Goal: Check status: Check status

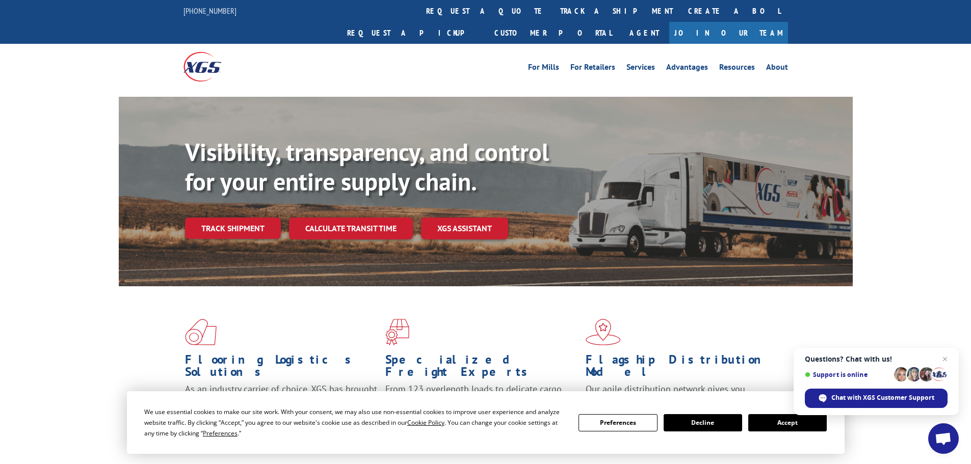
click at [943, 357] on span "Open chat" at bounding box center [945, 359] width 12 height 12
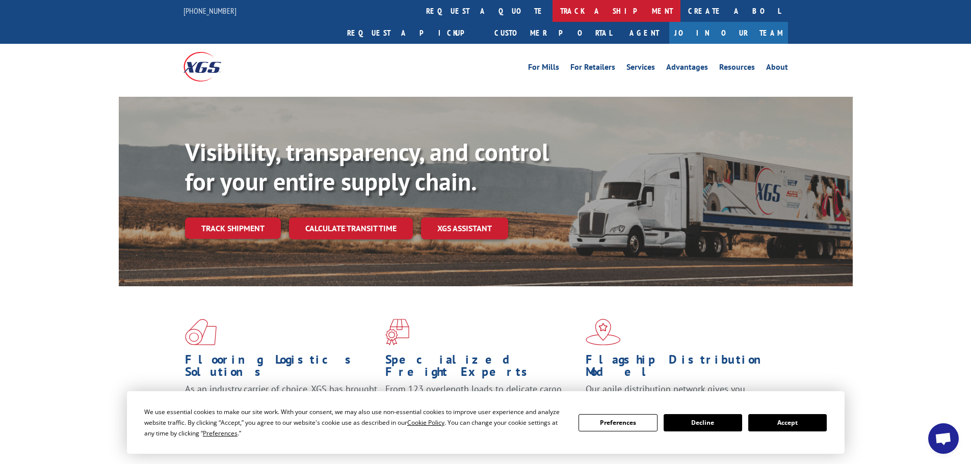
click at [552, 14] on link "track a shipment" at bounding box center [616, 11] width 128 height 22
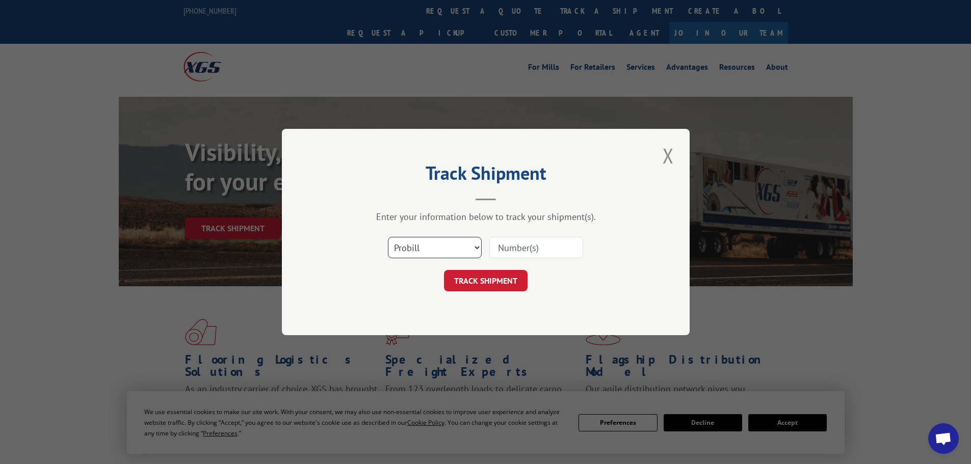
click at [473, 247] on select "Select category... Probill BOL PO" at bounding box center [435, 247] width 94 height 21
select select "po"
click at [388, 237] on select "Select category... Probill BOL PO" at bounding box center [435, 247] width 94 height 21
click at [536, 241] on input at bounding box center [536, 247] width 94 height 21
type input "47539769"
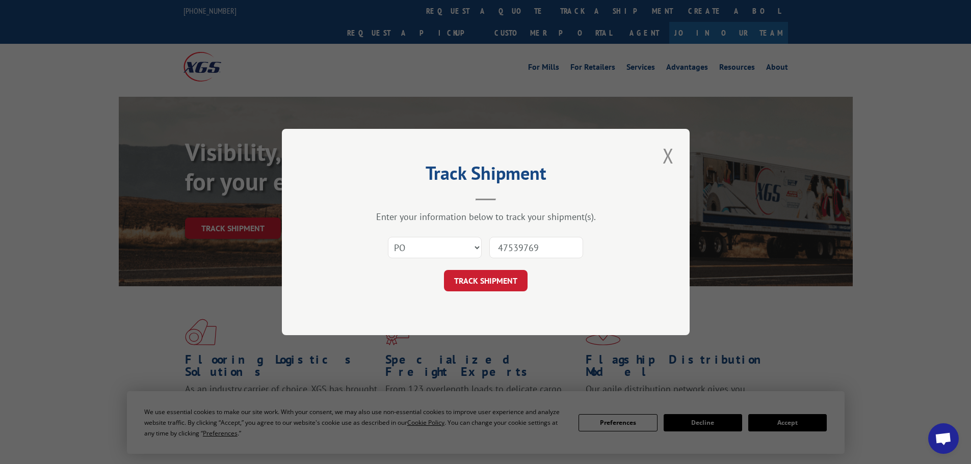
click at [489, 287] on button "TRACK SHIPMENT" at bounding box center [486, 280] width 84 height 21
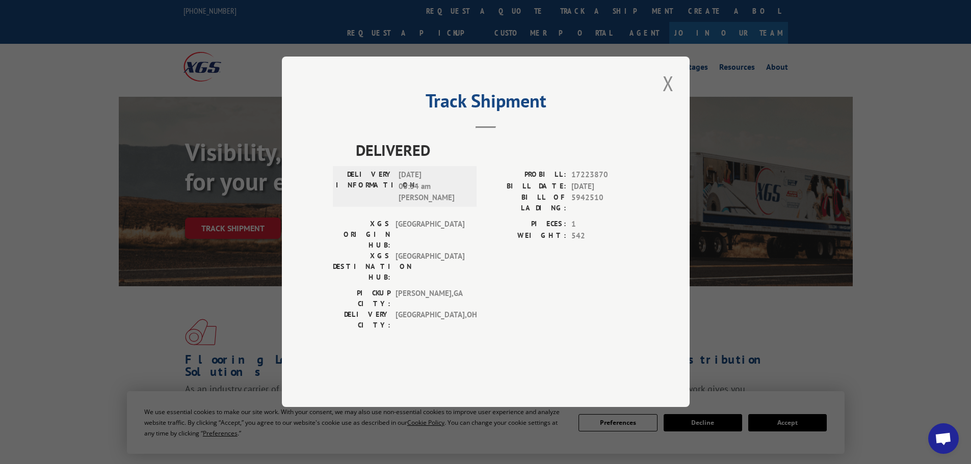
click at [673, 97] on button "Close modal" at bounding box center [668, 83] width 17 height 28
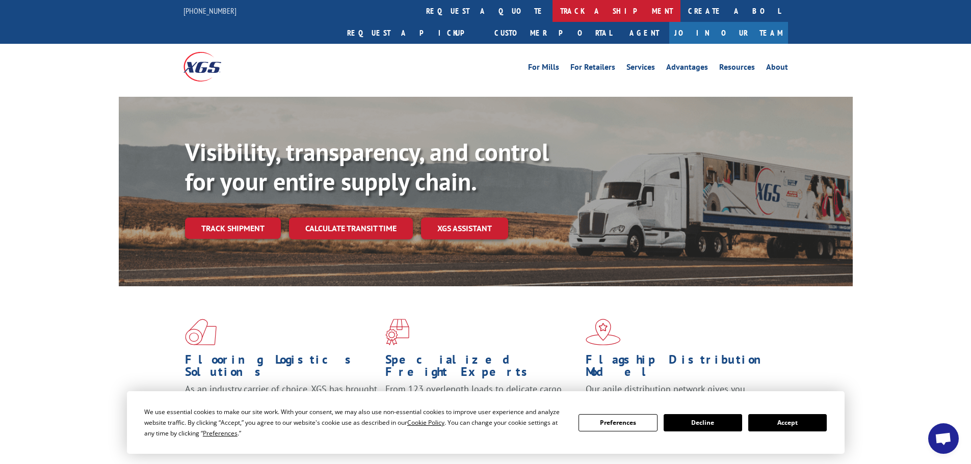
click at [552, 8] on link "track a shipment" at bounding box center [616, 11] width 128 height 22
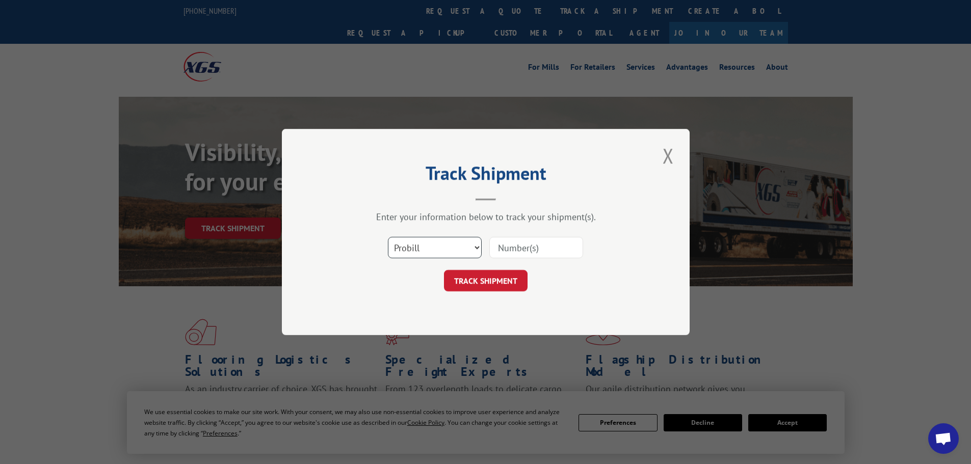
click at [466, 242] on select "Select category... Probill BOL PO" at bounding box center [435, 247] width 94 height 21
select select "po"
click at [388, 237] on select "Select category... Probill BOL PO" at bounding box center [435, 247] width 94 height 21
click at [537, 247] on input at bounding box center [536, 247] width 94 height 21
type input "47539803"
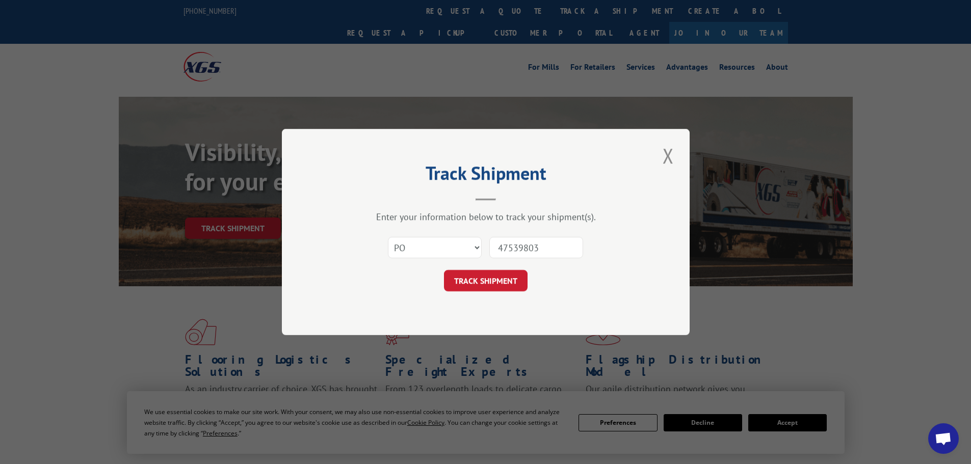
click at [444, 270] on button "TRACK SHIPMENT" at bounding box center [486, 280] width 84 height 21
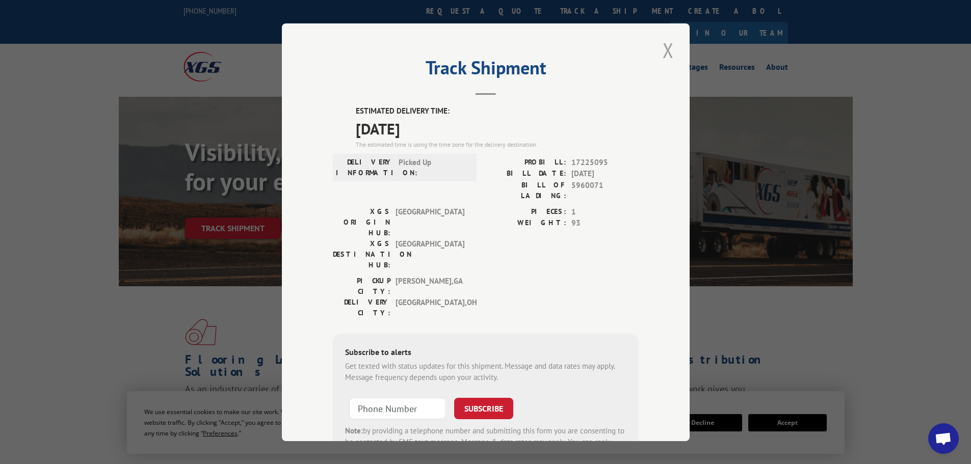
click at [665, 47] on button "Close modal" at bounding box center [668, 50] width 17 height 28
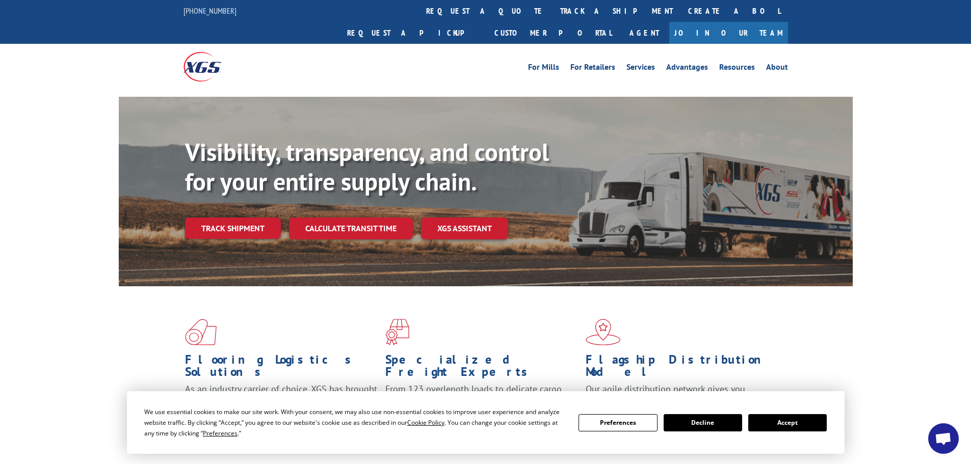
click at [552, 12] on link "track a shipment" at bounding box center [616, 11] width 128 height 22
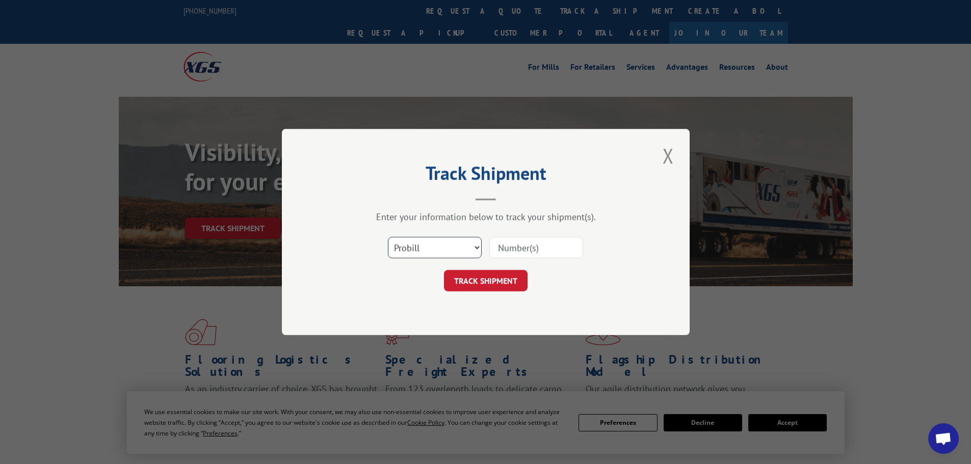
click at [472, 249] on select "Select category... Probill BOL PO" at bounding box center [435, 247] width 94 height 21
select select "bol"
click at [388, 237] on select "Select category... Probill BOL PO" at bounding box center [435, 247] width 94 height 21
click at [555, 245] on input at bounding box center [536, 247] width 94 height 21
type input "47539787"
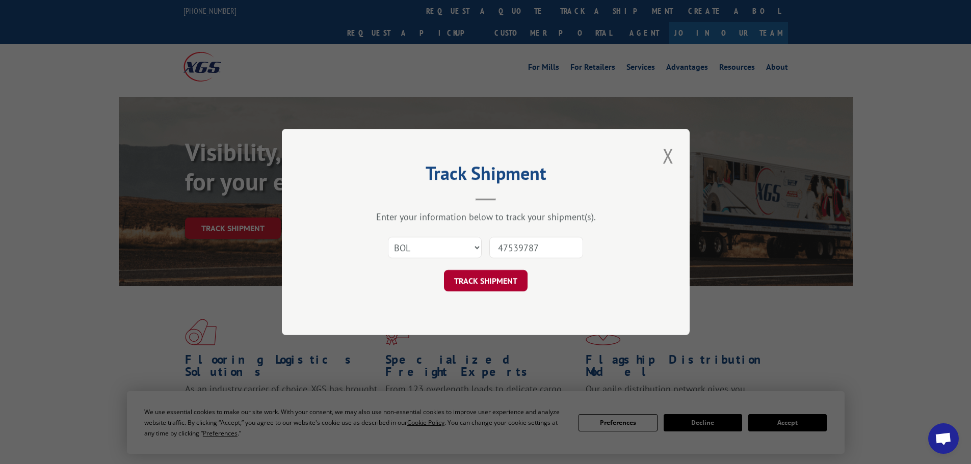
click at [473, 277] on button "TRACK SHIPMENT" at bounding box center [486, 280] width 84 height 21
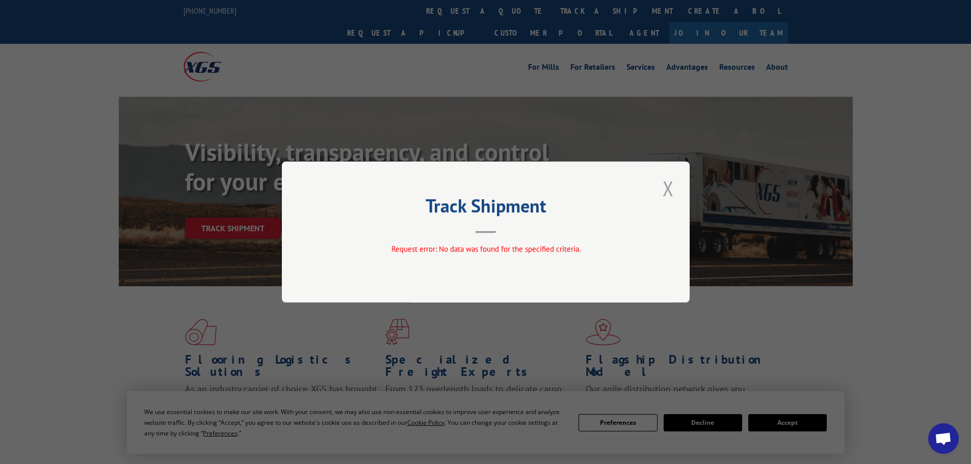
click at [668, 187] on button "Close modal" at bounding box center [668, 188] width 17 height 28
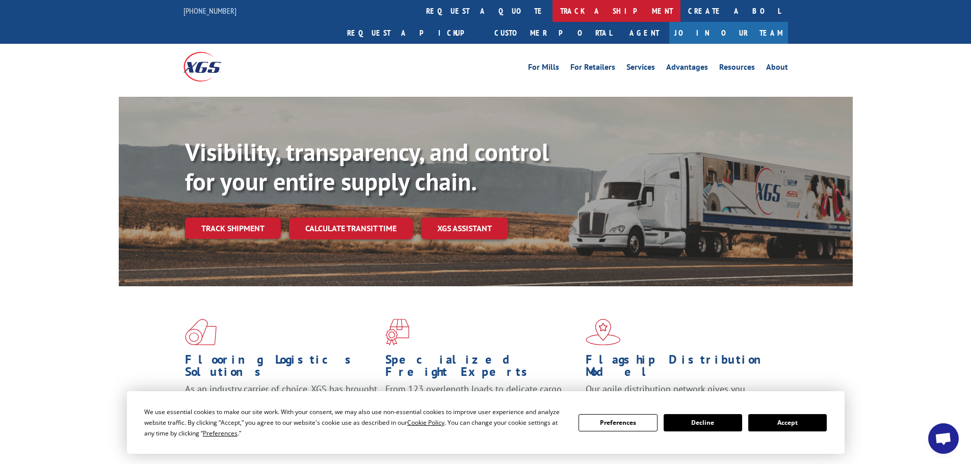
click at [552, 10] on link "track a shipment" at bounding box center [616, 11] width 128 height 22
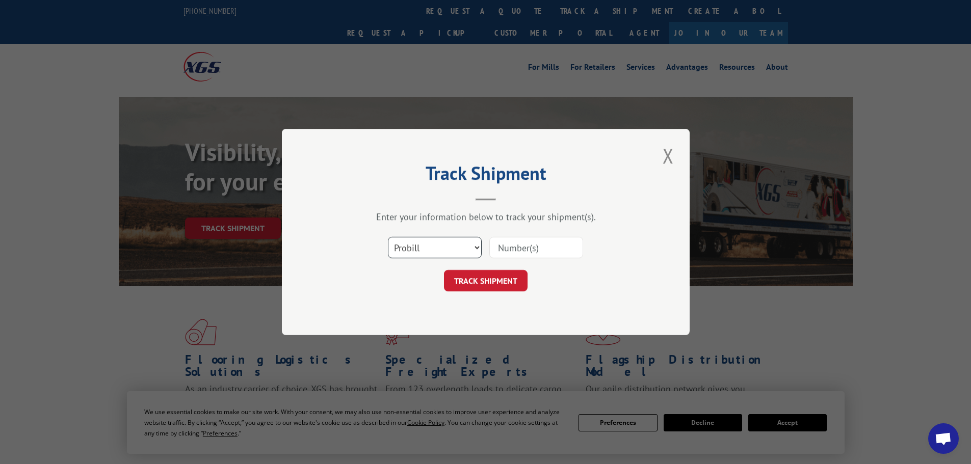
click at [456, 253] on select "Select category... Probill BOL PO" at bounding box center [435, 247] width 94 height 21
select select "po"
click at [388, 237] on select "Select category... Probill BOL PO" at bounding box center [435, 247] width 94 height 21
click at [546, 238] on input at bounding box center [536, 247] width 94 height 21
type input "47539787"
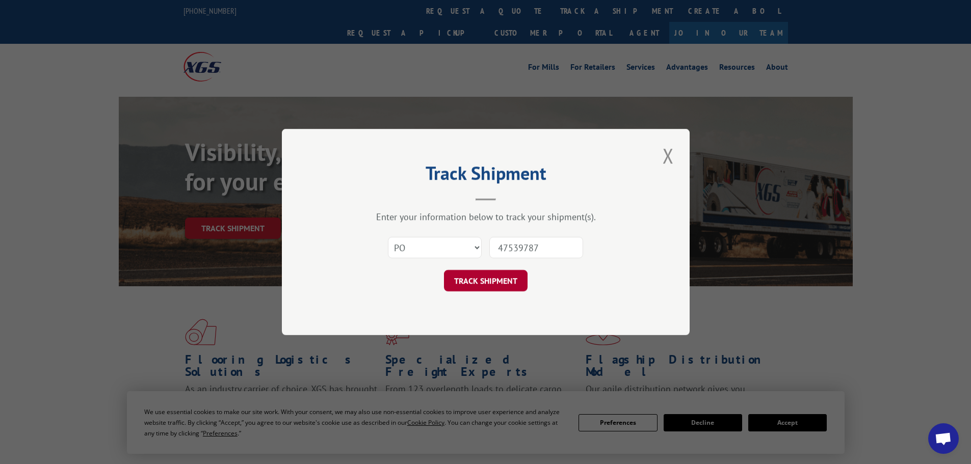
click at [494, 284] on button "TRACK SHIPMENT" at bounding box center [486, 280] width 84 height 21
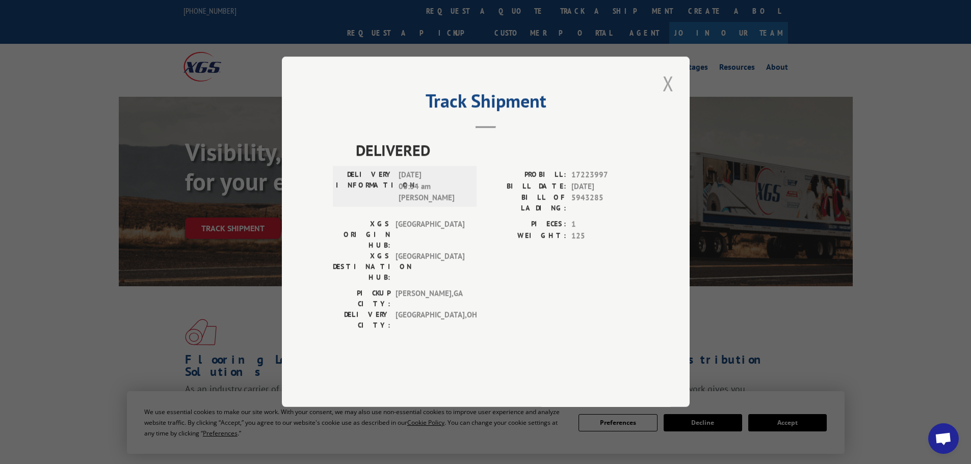
click at [675, 97] on button "Close modal" at bounding box center [668, 83] width 17 height 28
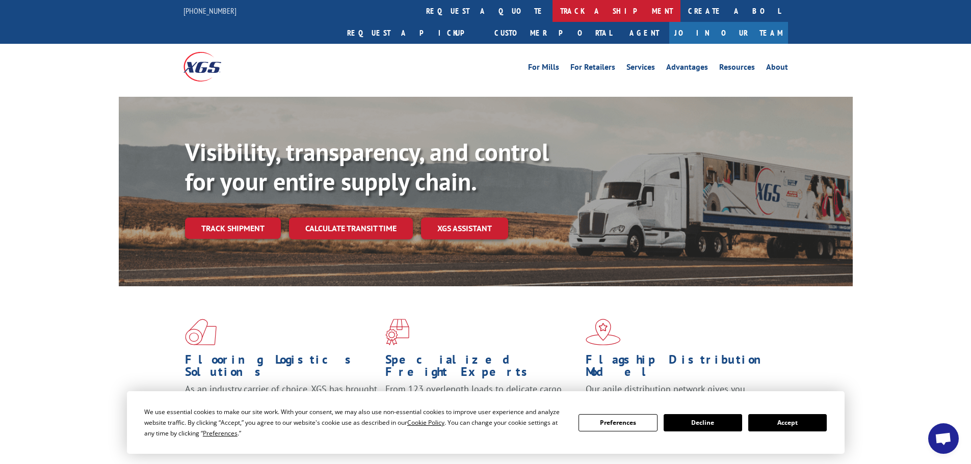
click at [552, 11] on link "track a shipment" at bounding box center [616, 11] width 128 height 22
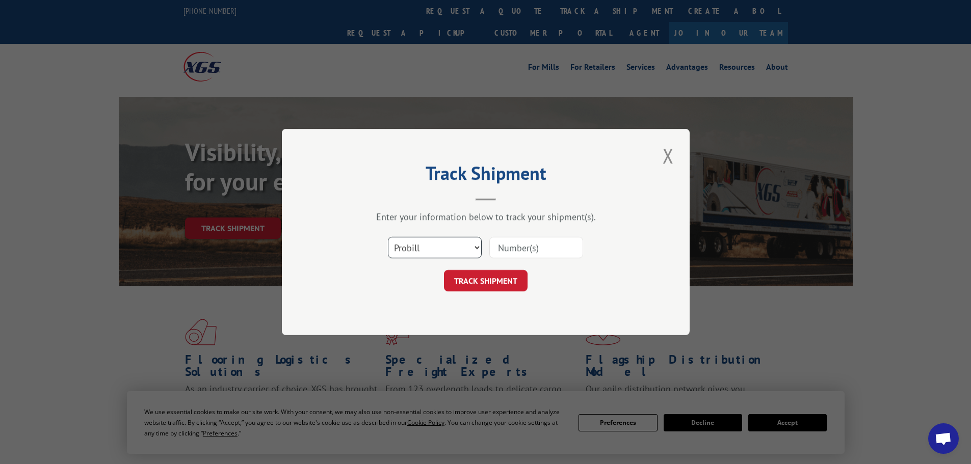
click at [454, 244] on select "Select category... Probill BOL PO" at bounding box center [435, 247] width 94 height 21
select select "po"
click at [388, 237] on select "Select category... Probill BOL PO" at bounding box center [435, 247] width 94 height 21
click at [523, 250] on input at bounding box center [536, 247] width 94 height 21
type input "47539787"
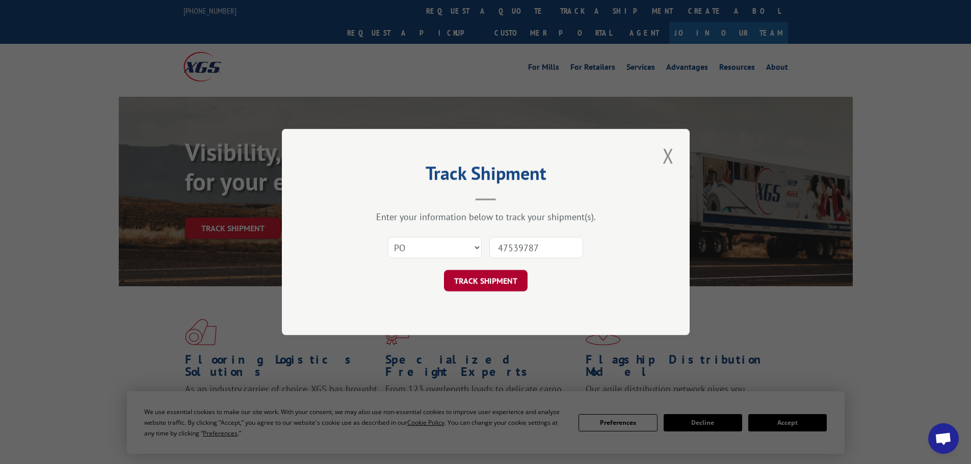
click at [494, 287] on button "TRACK SHIPMENT" at bounding box center [486, 280] width 84 height 21
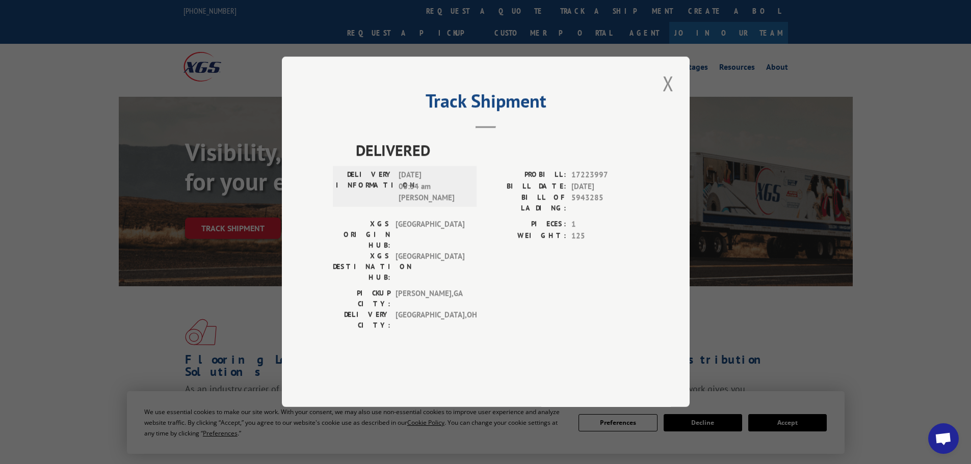
click at [675, 97] on button "Close modal" at bounding box center [668, 83] width 17 height 28
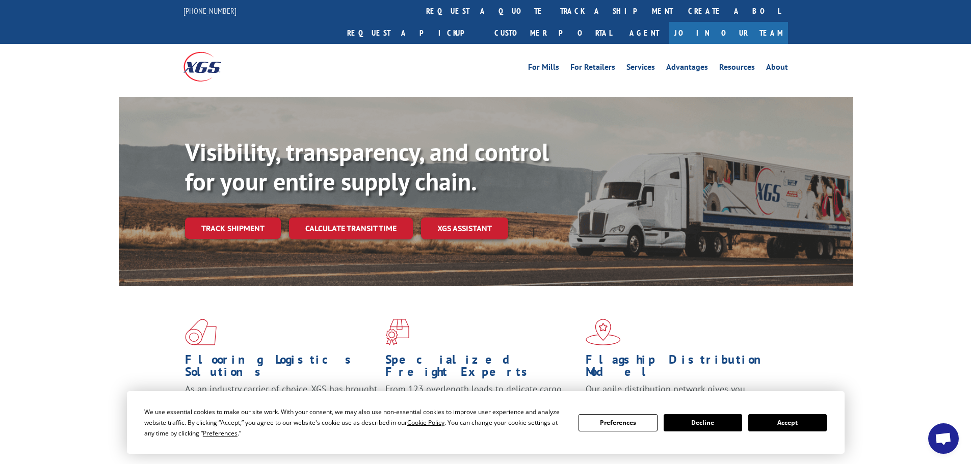
click at [552, 12] on link "track a shipment" at bounding box center [616, 11] width 128 height 22
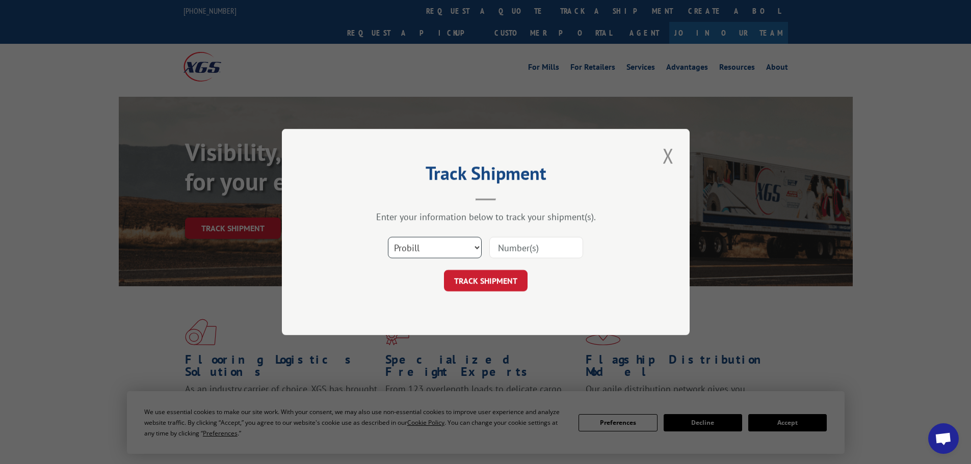
click at [468, 242] on select "Select category... Probill BOL PO" at bounding box center [435, 247] width 94 height 21
select select "po"
click at [388, 237] on select "Select category... Probill BOL PO" at bounding box center [435, 247] width 94 height 21
click at [538, 251] on input at bounding box center [536, 247] width 94 height 21
type input "47539799"
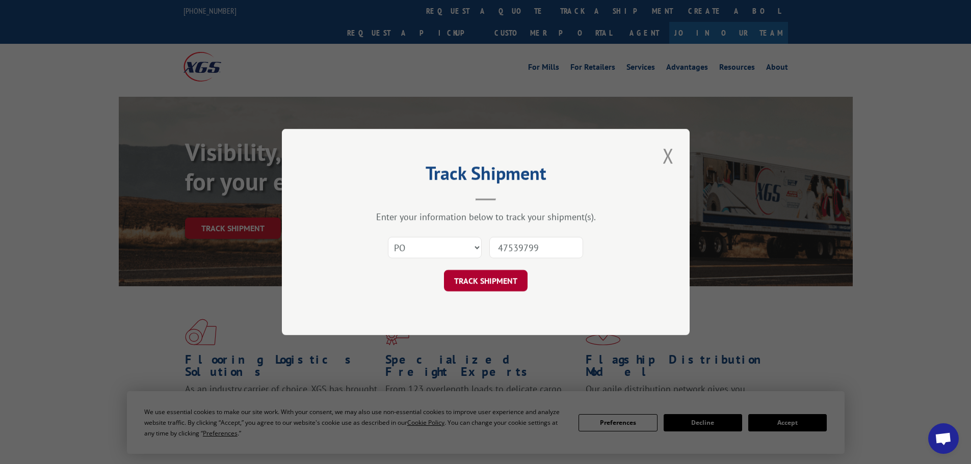
click at [507, 280] on button "TRACK SHIPMENT" at bounding box center [486, 280] width 84 height 21
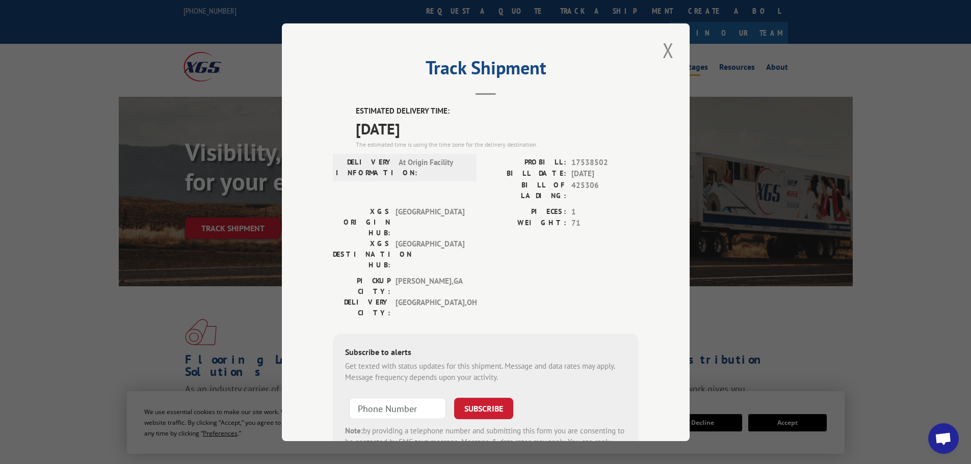
click at [668, 50] on button "Close modal" at bounding box center [668, 50] width 17 height 28
